Goal: Task Accomplishment & Management: Use online tool/utility

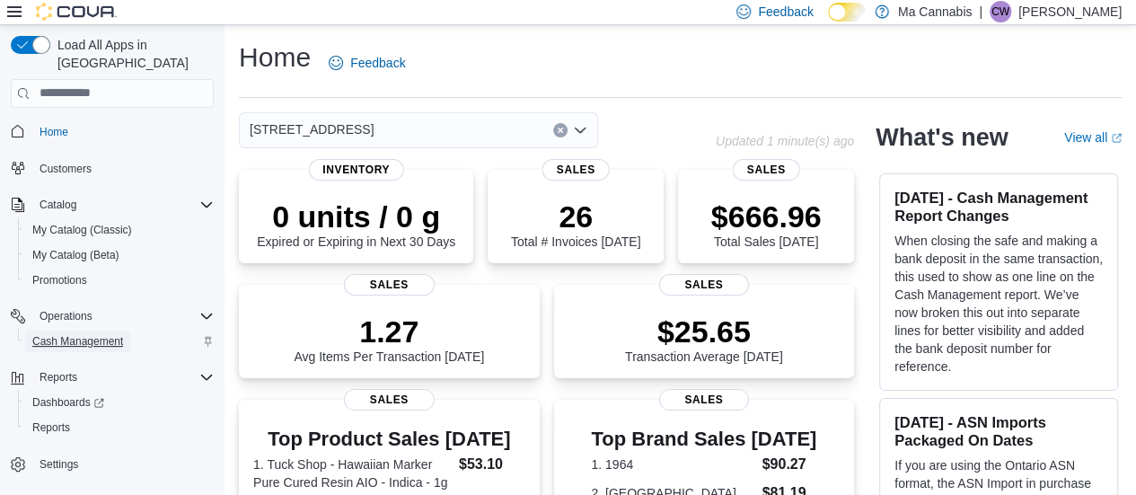
click at [85, 334] on span "Cash Management" at bounding box center [77, 341] width 91 height 14
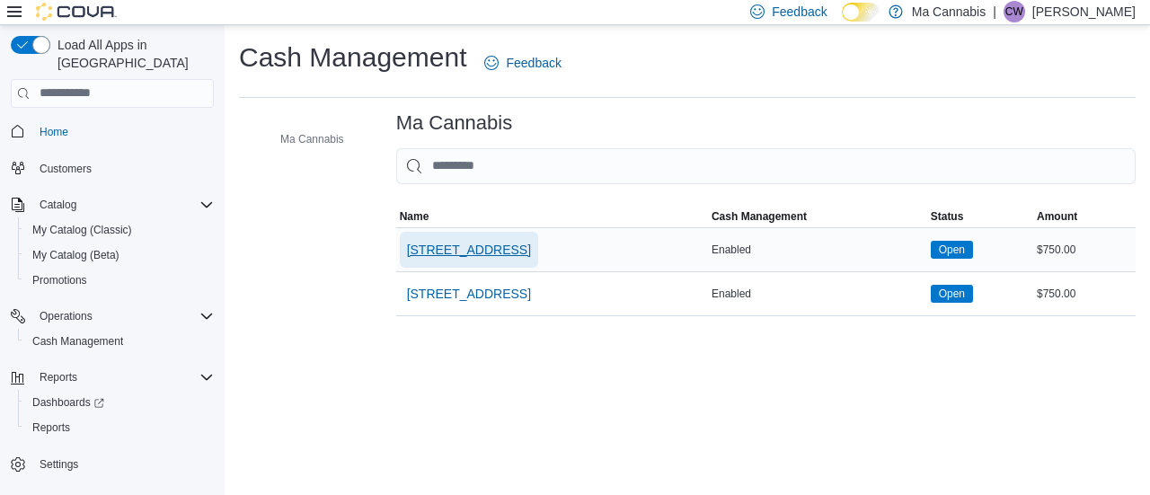
click at [465, 247] on span "[STREET_ADDRESS]" at bounding box center [469, 250] width 124 height 18
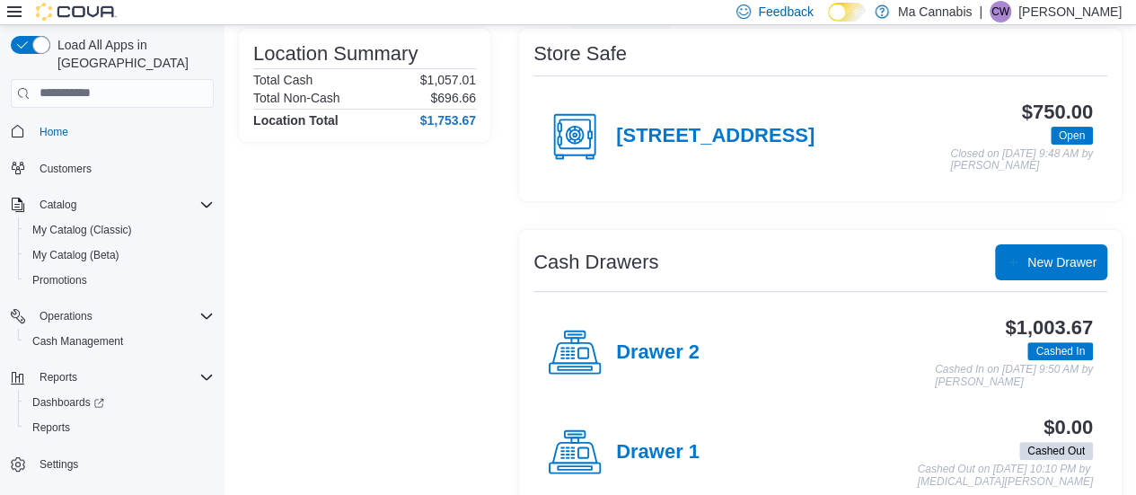
scroll to position [174, 0]
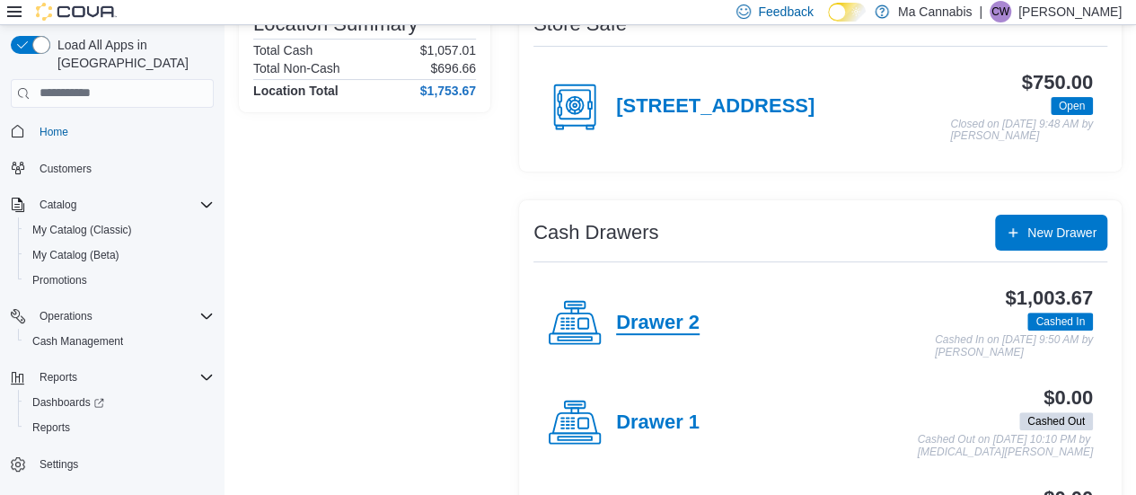
click at [648, 322] on h4 "Drawer 2" at bounding box center [658, 323] width 84 height 23
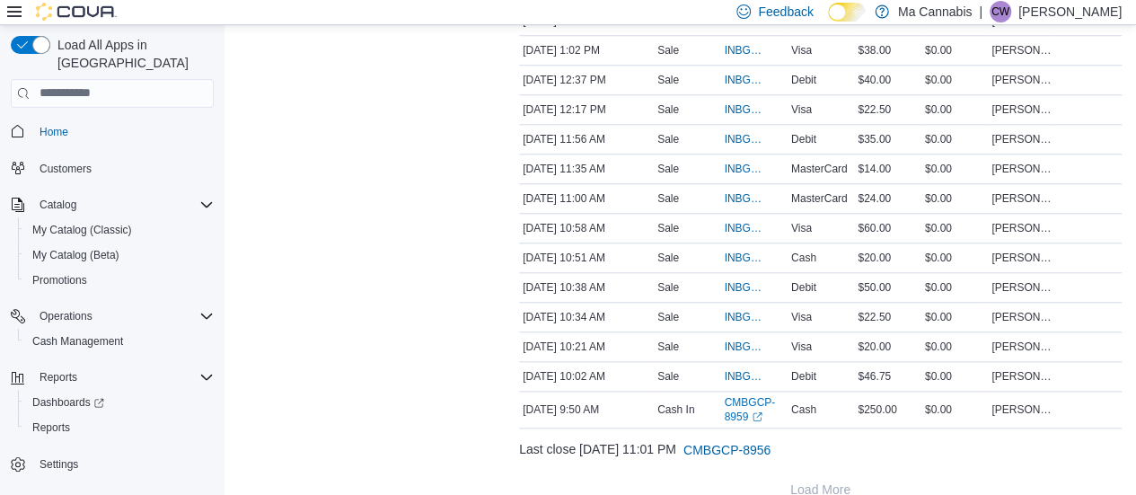
scroll to position [828, 0]
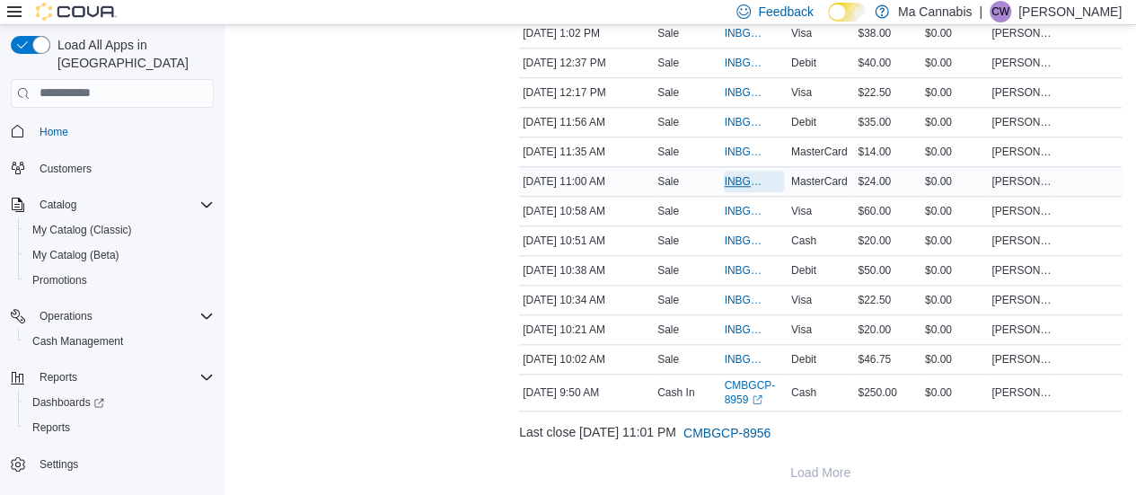
click at [749, 174] on span "INBGCP-117283" at bounding box center [744, 181] width 41 height 14
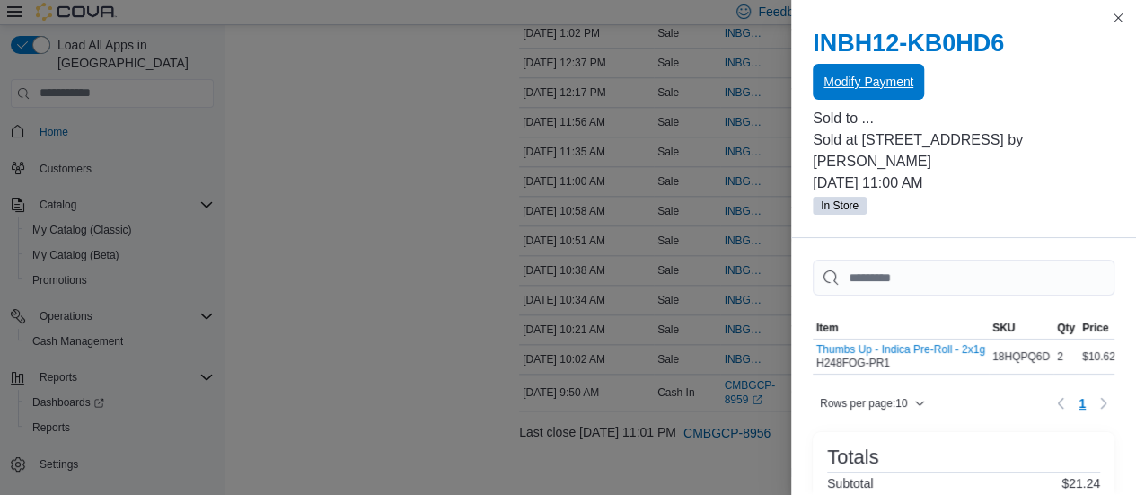
click at [877, 89] on span "Modify Payment" at bounding box center [869, 82] width 90 height 18
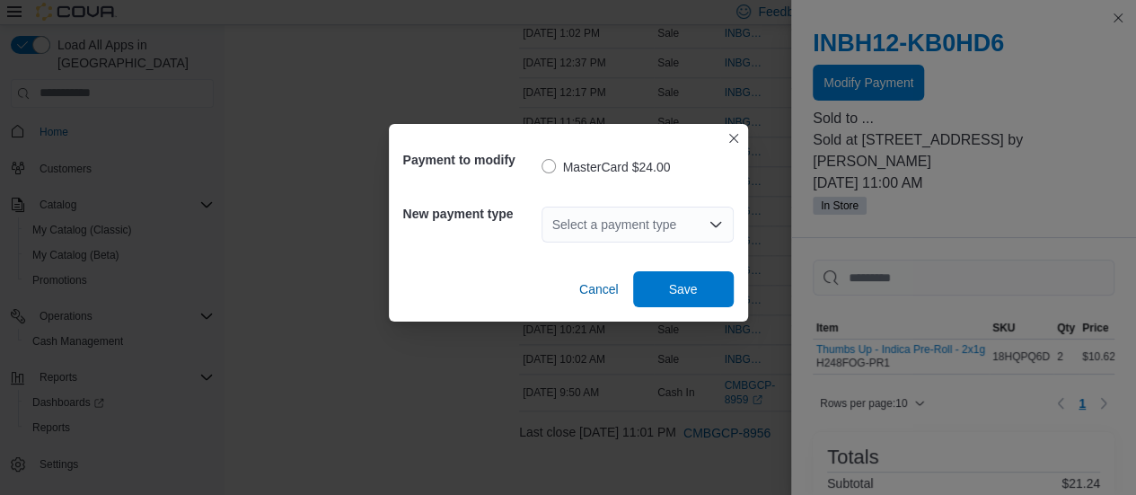
click at [670, 218] on div "Select a payment type" at bounding box center [638, 225] width 192 height 36
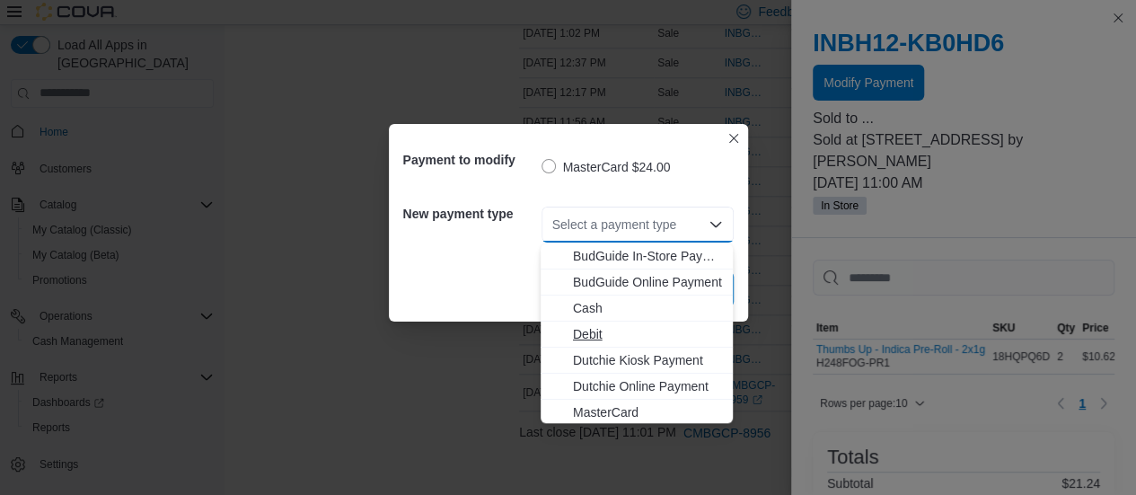
click at [596, 333] on span "Debit" at bounding box center [647, 334] width 149 height 18
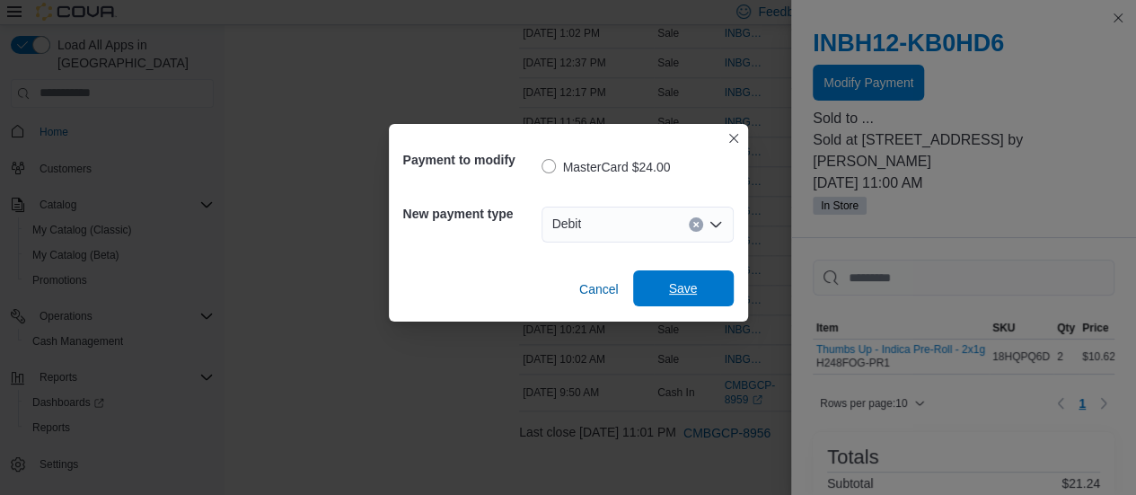
click at [666, 295] on span "Save" at bounding box center [683, 288] width 79 height 36
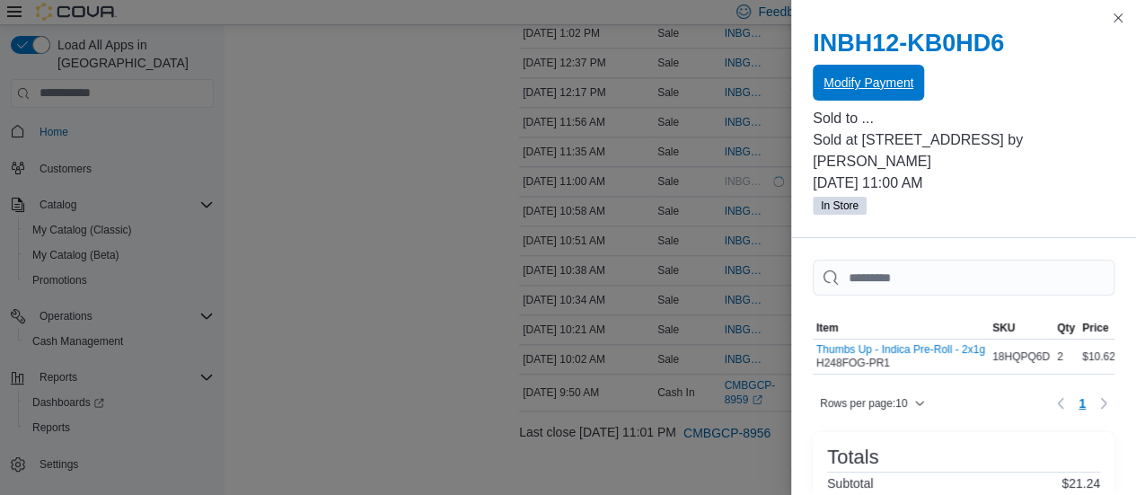
scroll to position [0, 0]
